Goal: Use online tool/utility: Utilize a website feature to perform a specific function

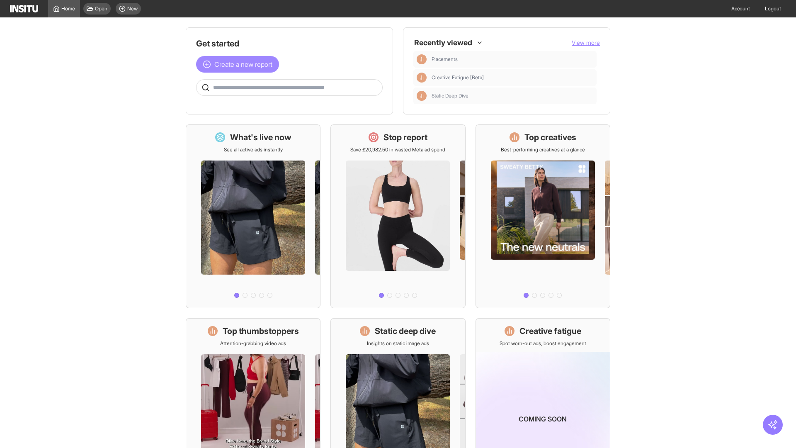
click at [240, 64] on span "Create a new report" at bounding box center [243, 64] width 58 height 10
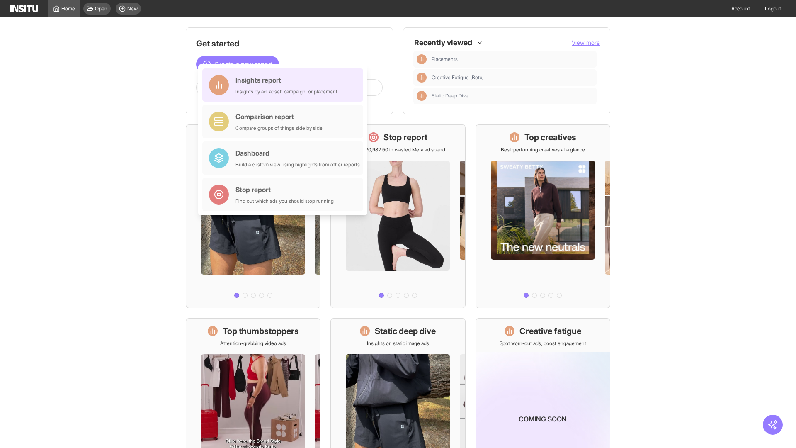
click at [285, 85] on div "Insights report Insights by ad, adset, campaign, or placement" at bounding box center [287, 85] width 102 height 20
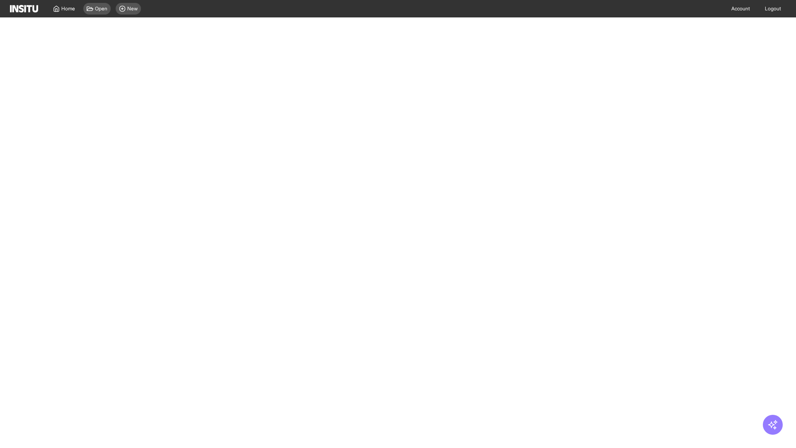
select select "**"
